Goal: Task Accomplishment & Management: Use online tool/utility

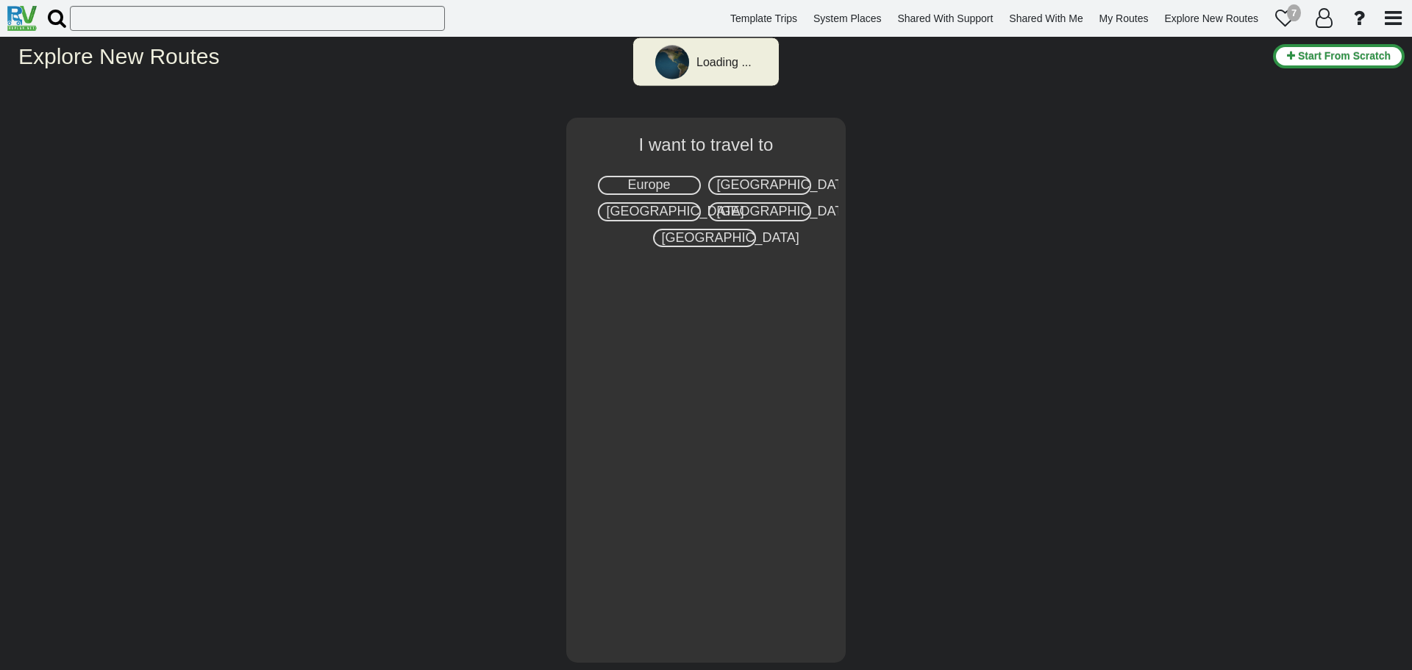
select select "number:2"
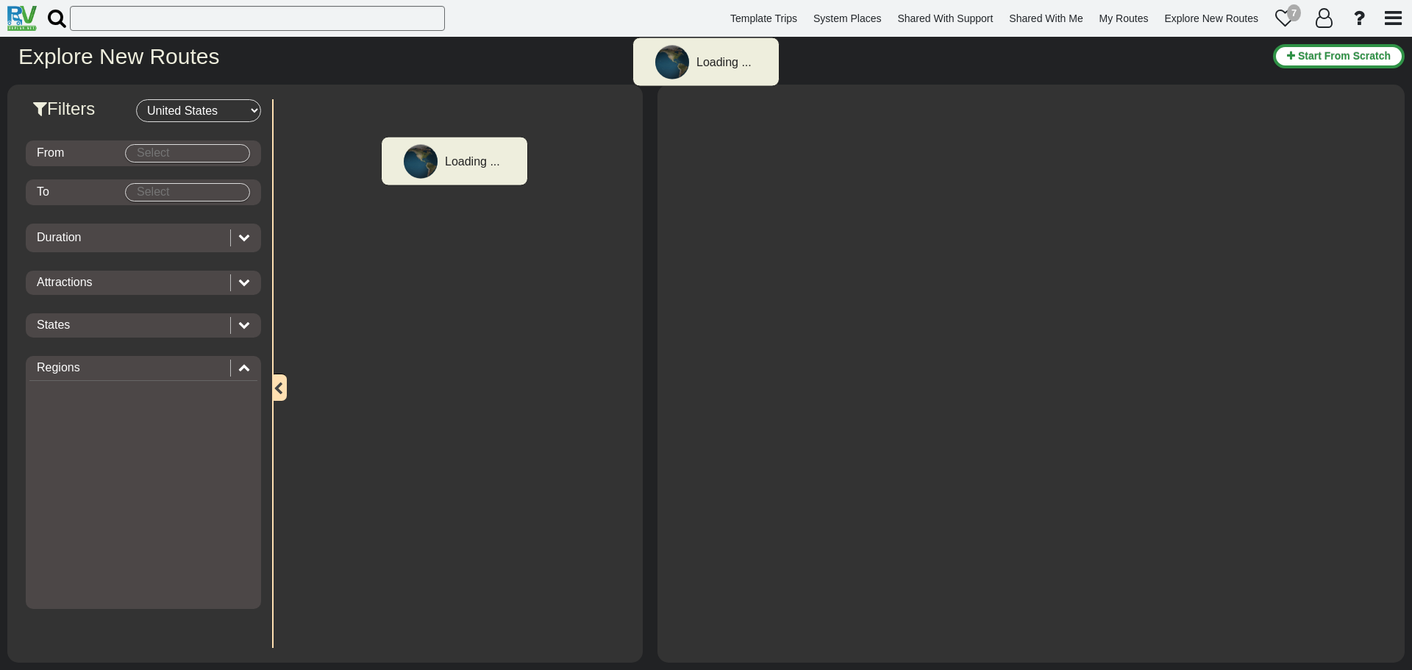
click at [0, 0] on div at bounding box center [0, 0] width 0 height 0
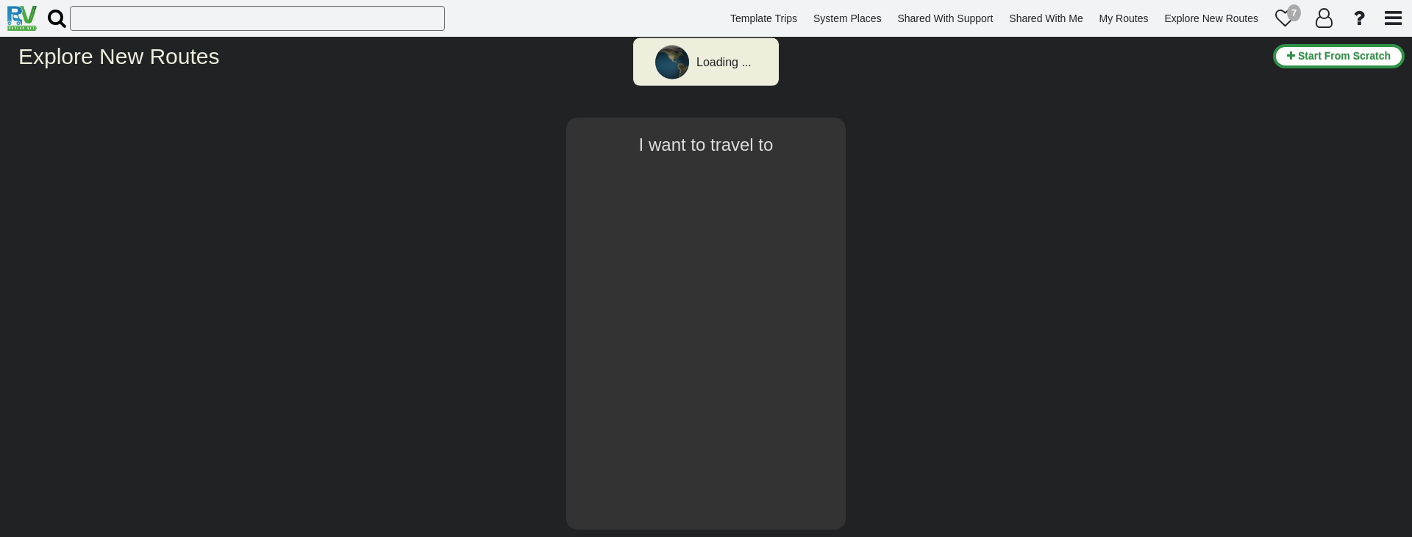
select select "number:2"
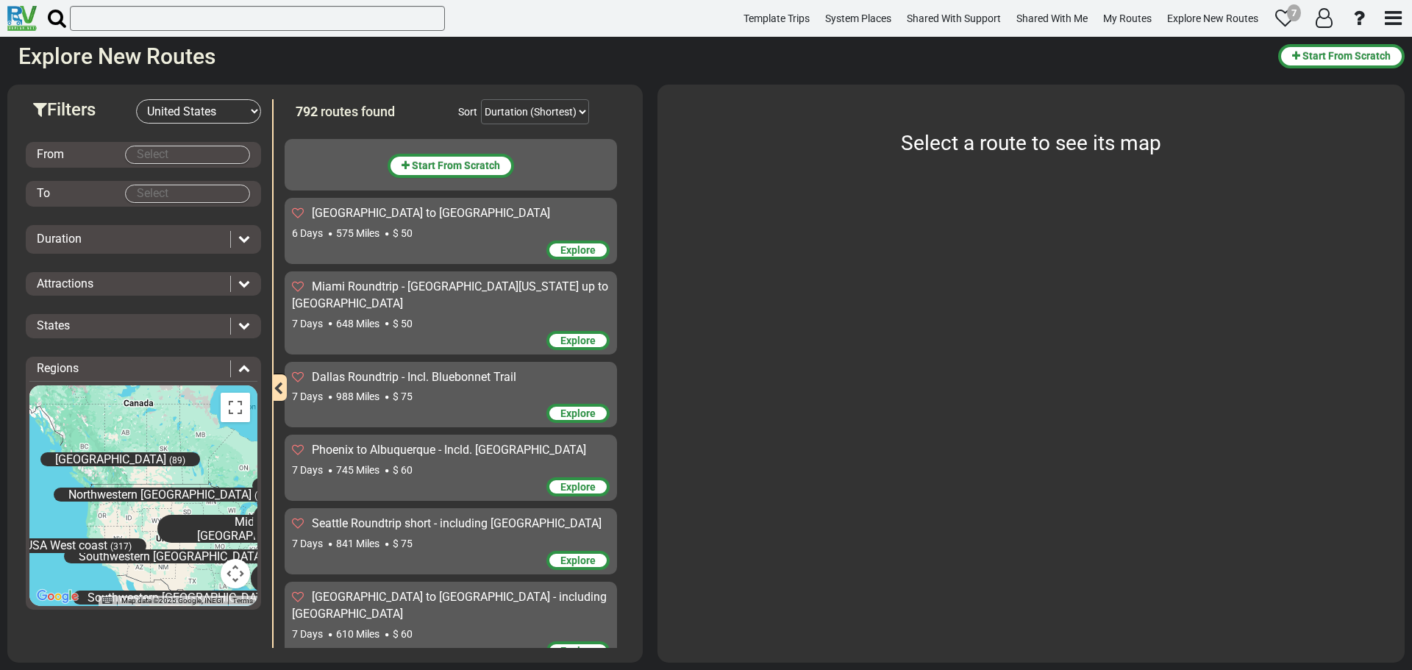
click at [458, 218] on div "[GEOGRAPHIC_DATA] to [GEOGRAPHIC_DATA]" at bounding box center [451, 213] width 318 height 17
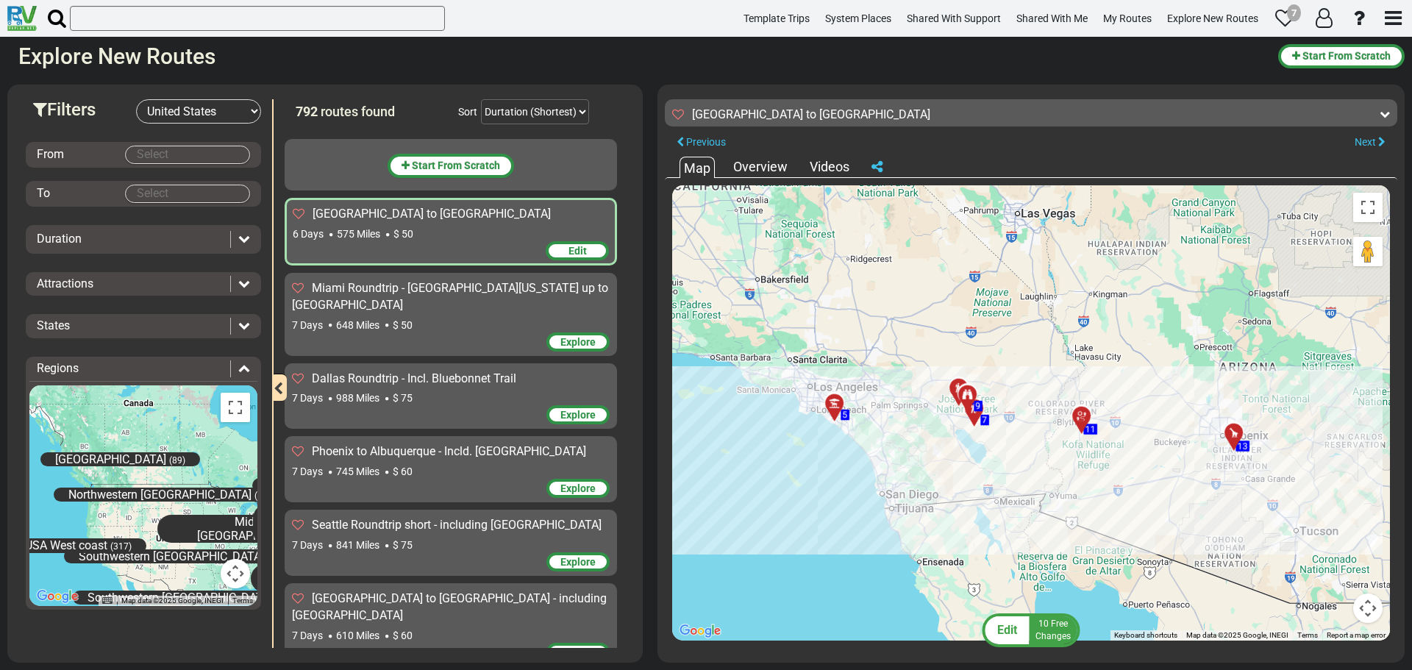
click at [1017, 536] on span "Edit" at bounding box center [1007, 630] width 20 height 14
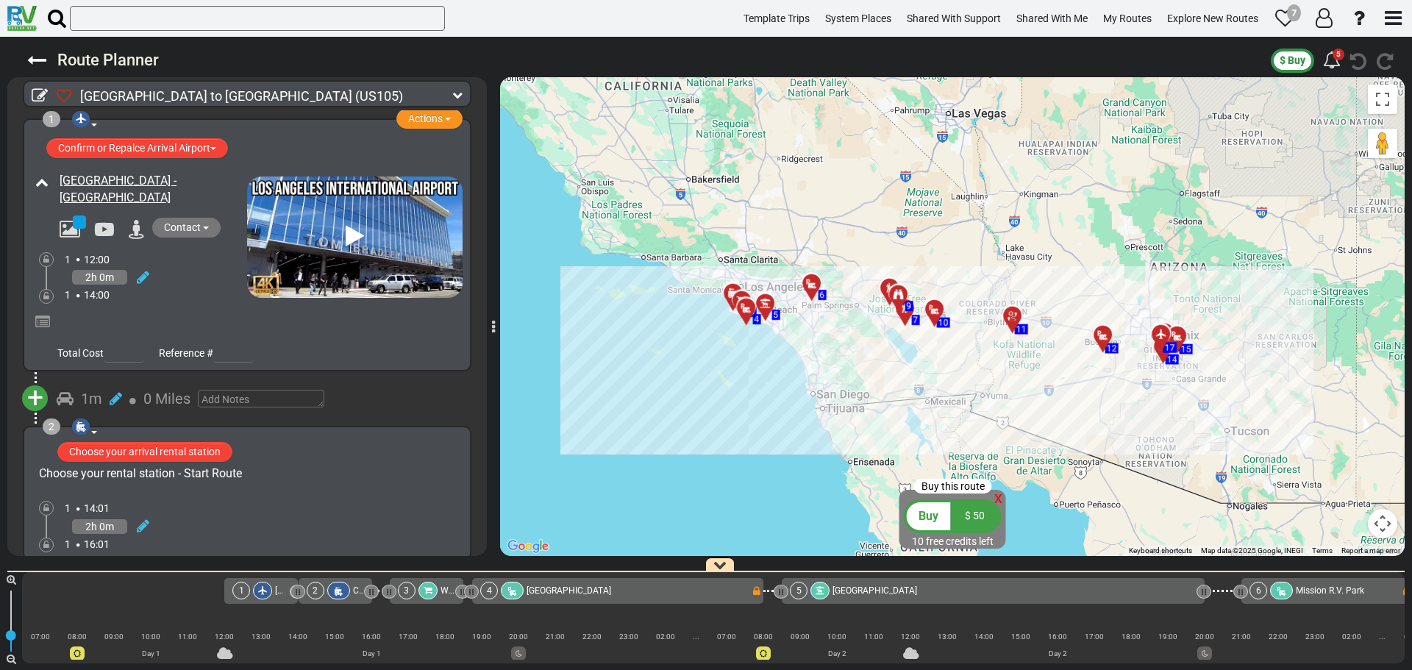
click at [454, 97] on icon at bounding box center [457, 95] width 10 height 10
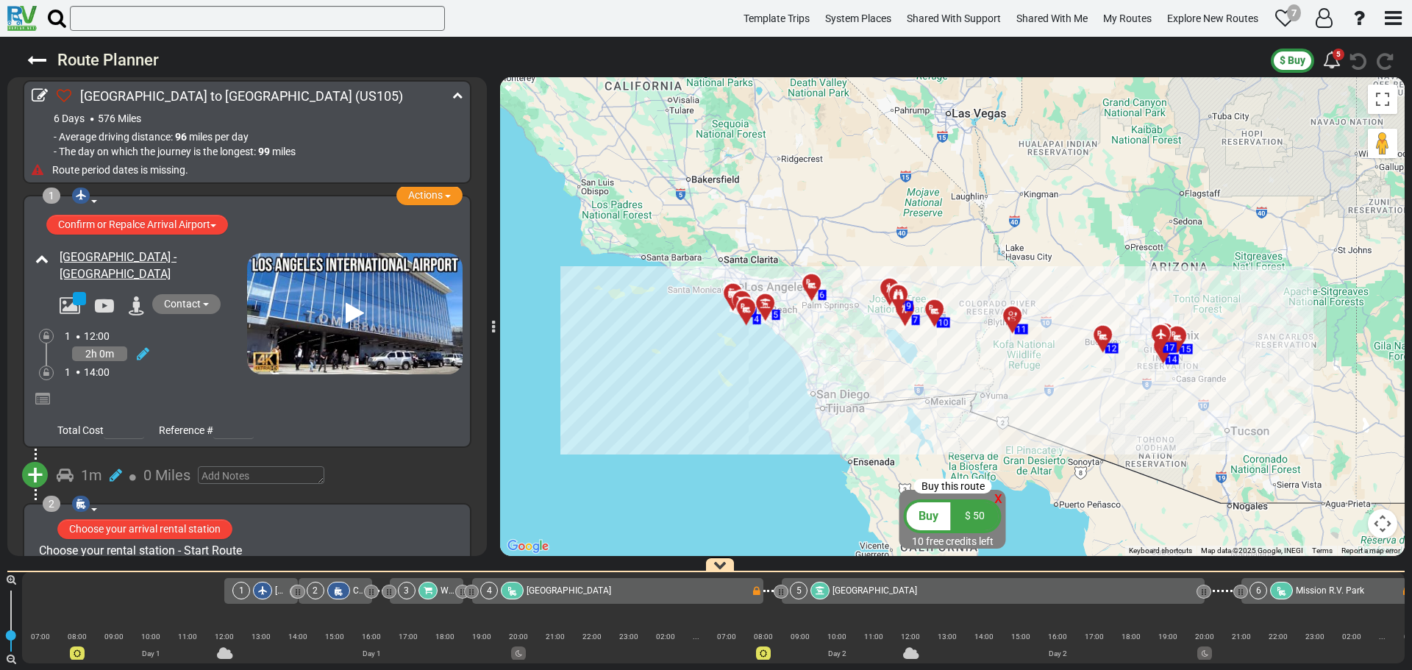
click at [454, 97] on icon at bounding box center [457, 95] width 10 height 10
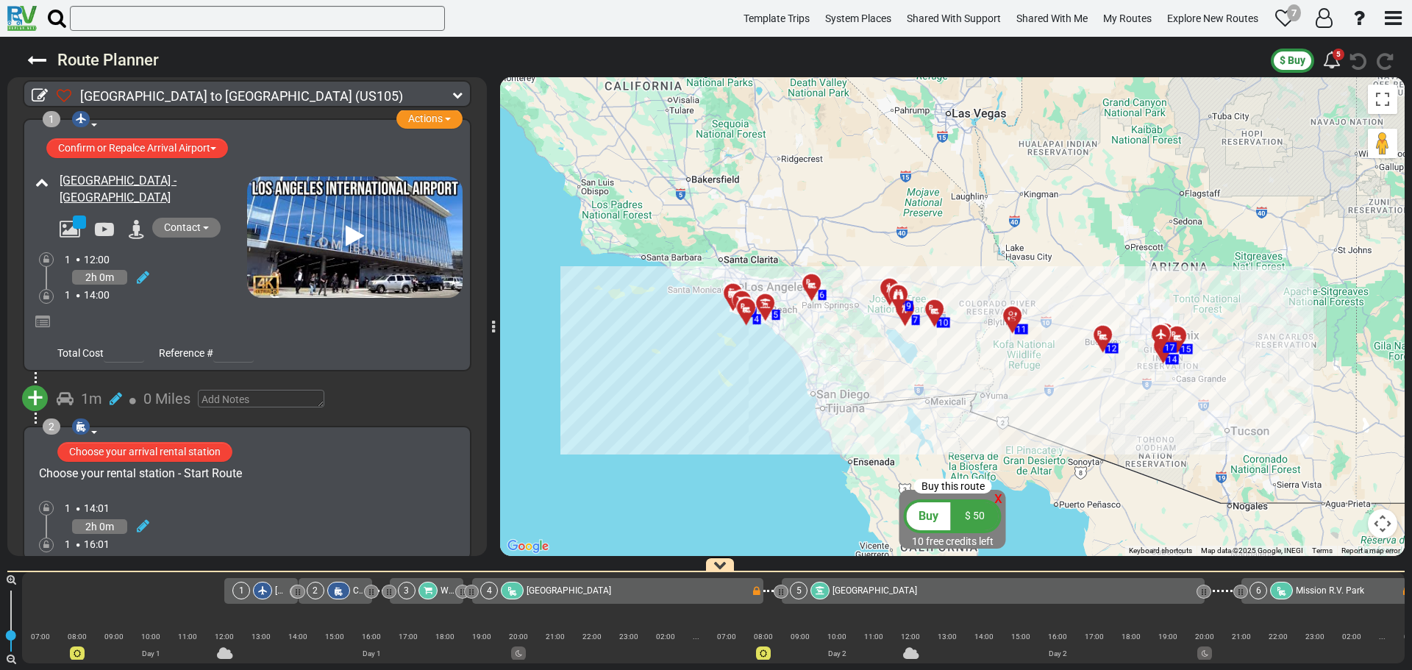
click at [455, 90] on icon at bounding box center [457, 95] width 10 height 10
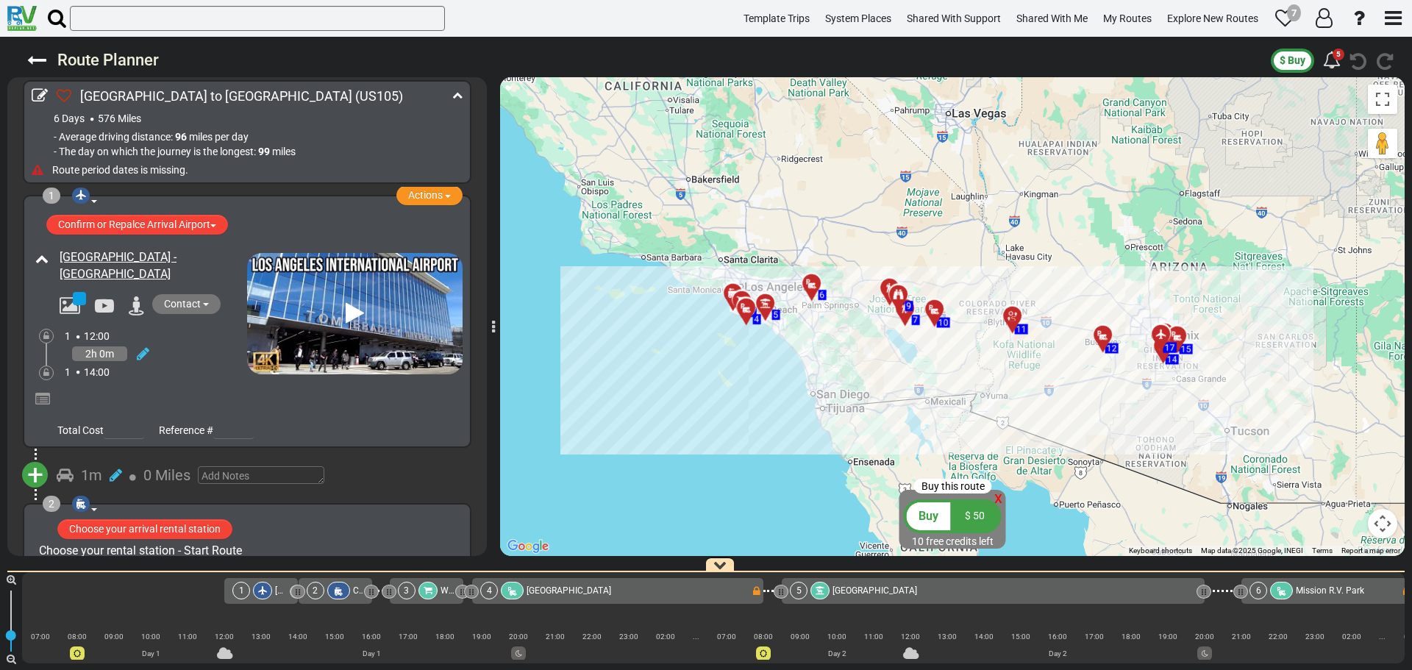
click at [457, 96] on icon at bounding box center [457, 95] width 10 height 10
